Goal: Task Accomplishment & Management: Use online tool/utility

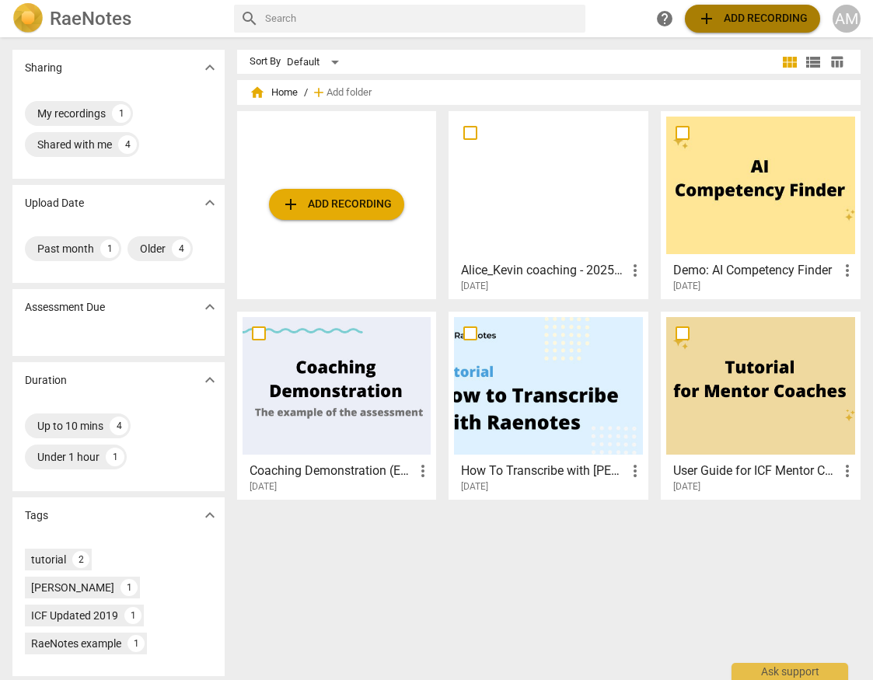
click at [748, 27] on span "add Add recording" at bounding box center [752, 18] width 110 height 19
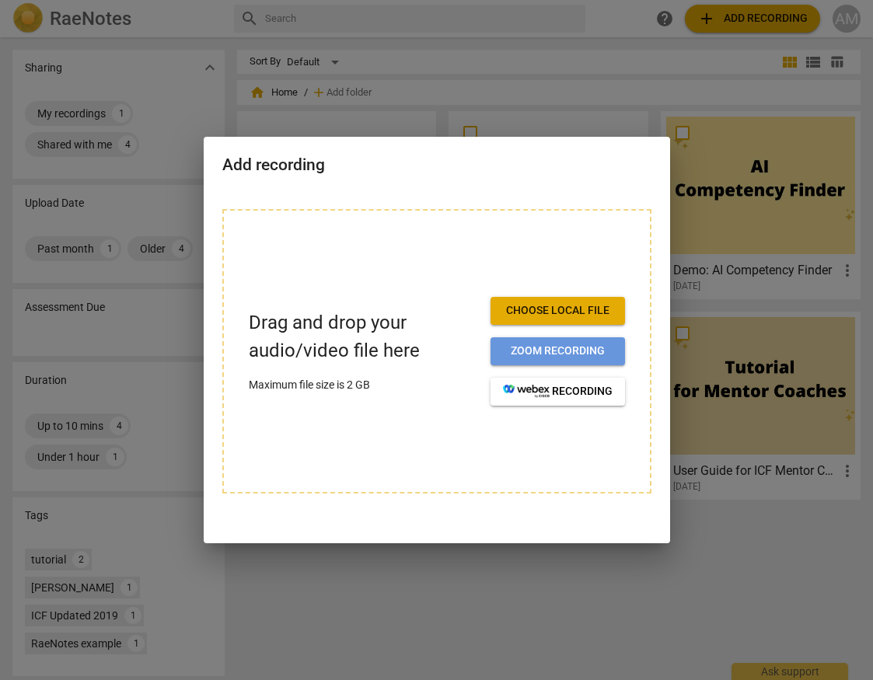
click at [561, 348] on span "Zoom recording" at bounding box center [558, 352] width 110 height 16
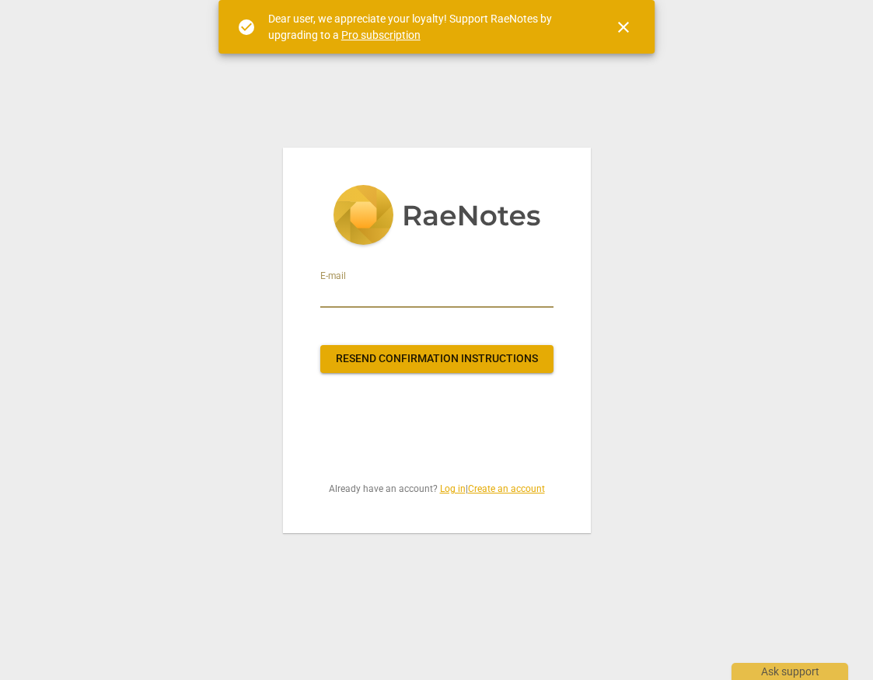
click at [402, 297] on input "email" at bounding box center [436, 295] width 233 height 25
type input "alice.b.mckee@gmail.com"
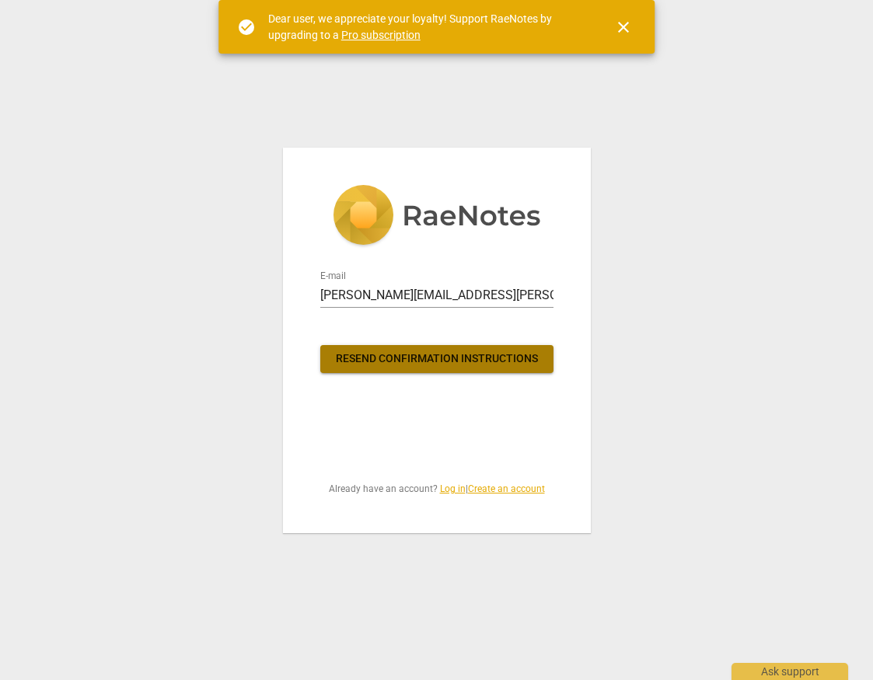
click at [410, 370] on button "Resend confirmation instructions" at bounding box center [436, 359] width 233 height 28
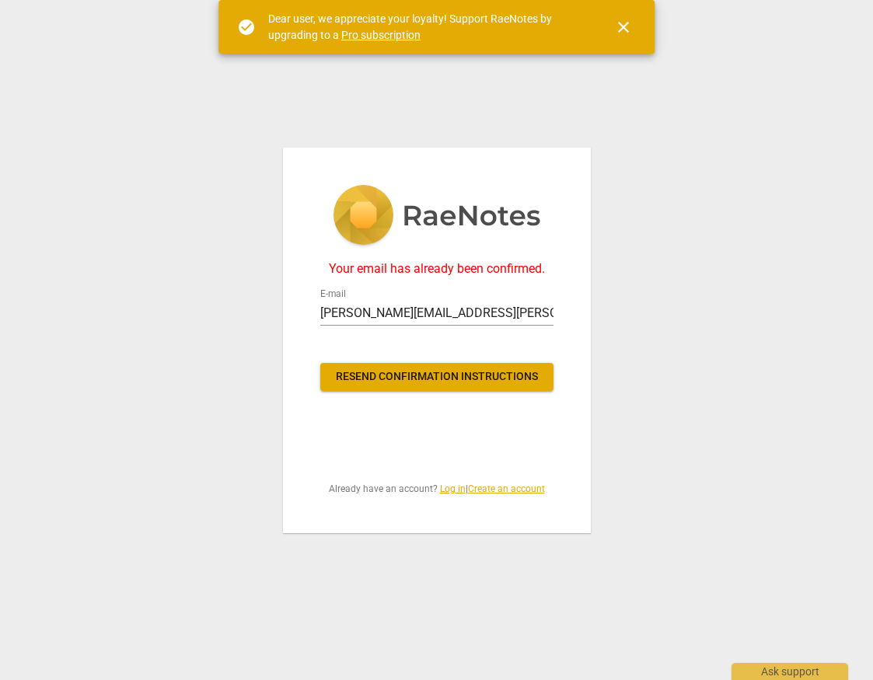
click at [441, 494] on span "Already have an account? Log in | Create an account" at bounding box center [436, 489] width 233 height 13
click at [443, 489] on link "Log in" at bounding box center [453, 488] width 26 height 11
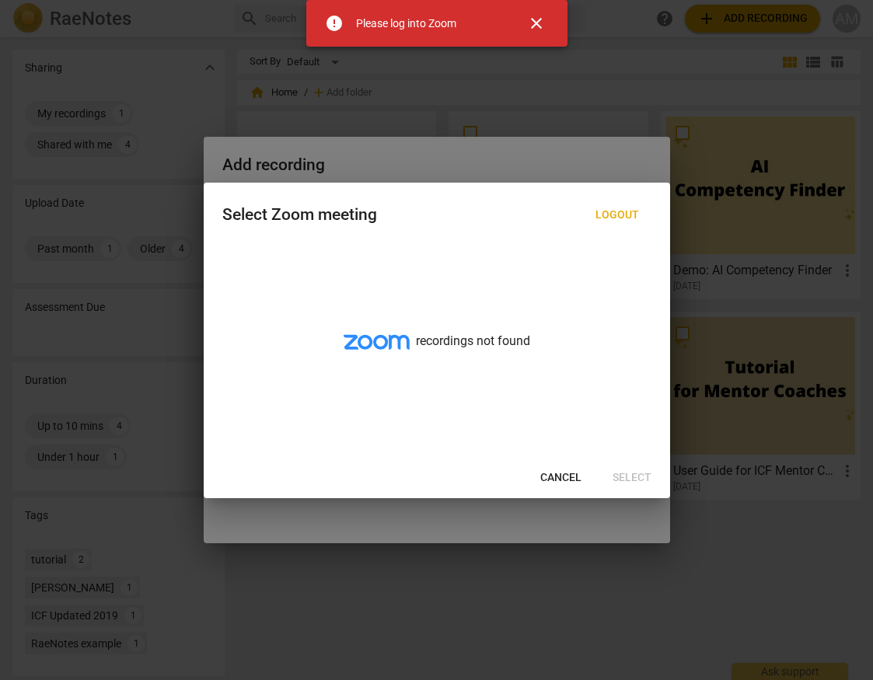
drag, startPoint x: 533, startPoint y: 19, endPoint x: 536, endPoint y: 27, distance: 8.1
click at [533, 19] on span "close" at bounding box center [536, 23] width 19 height 19
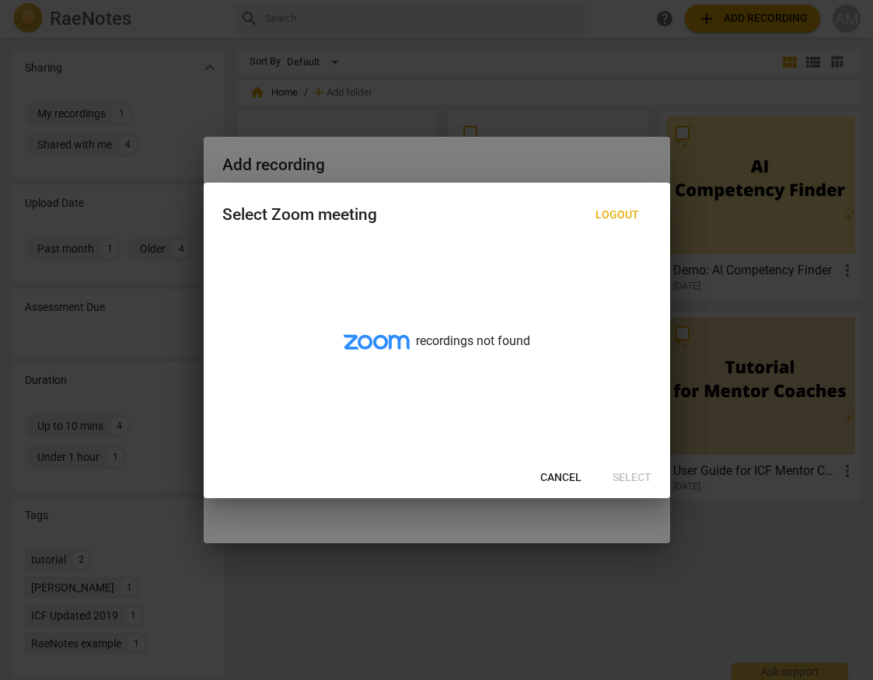
click at [548, 476] on span "Cancel" at bounding box center [560, 478] width 41 height 16
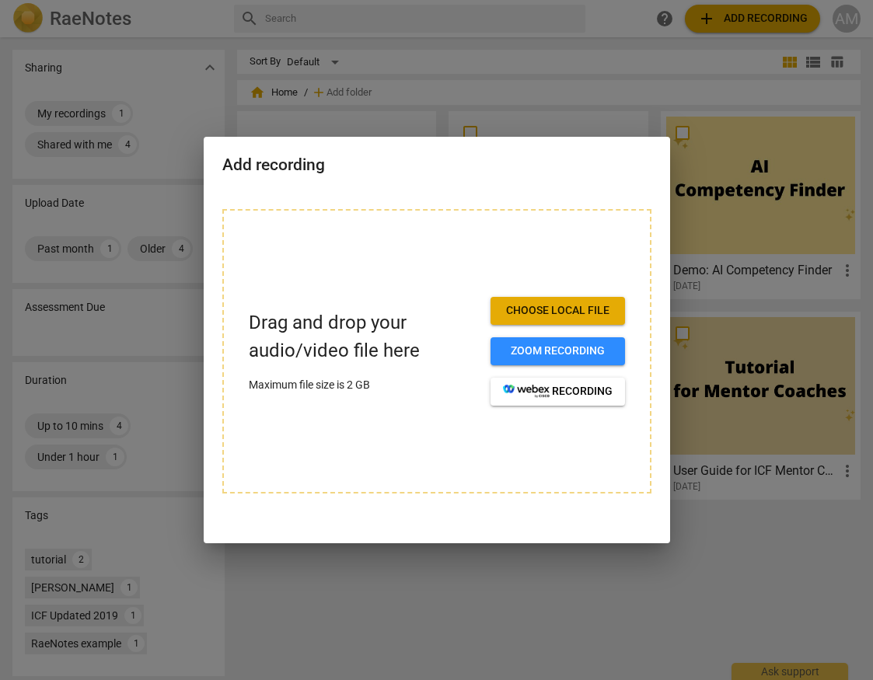
click at [468, 536] on div "Add recording Drag and drop your audio/video file here Maximum file size is 2 G…" at bounding box center [437, 340] width 466 height 406
click at [326, 84] on div at bounding box center [436, 340] width 873 height 680
